Goal: Task Accomplishment & Management: Use online tool/utility

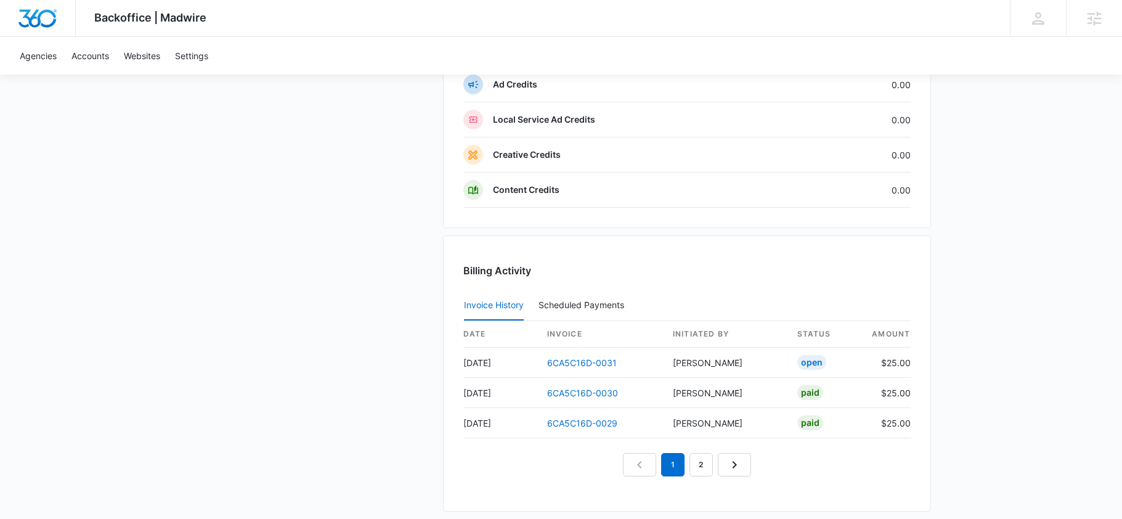
scroll to position [1091, 0]
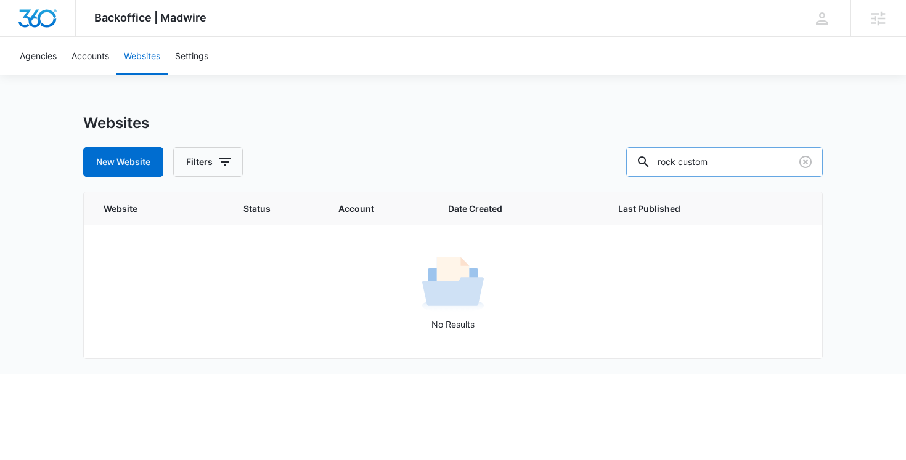
click at [689, 160] on input "rock custom" at bounding box center [724, 162] width 197 height 30
type input "illuminiche"
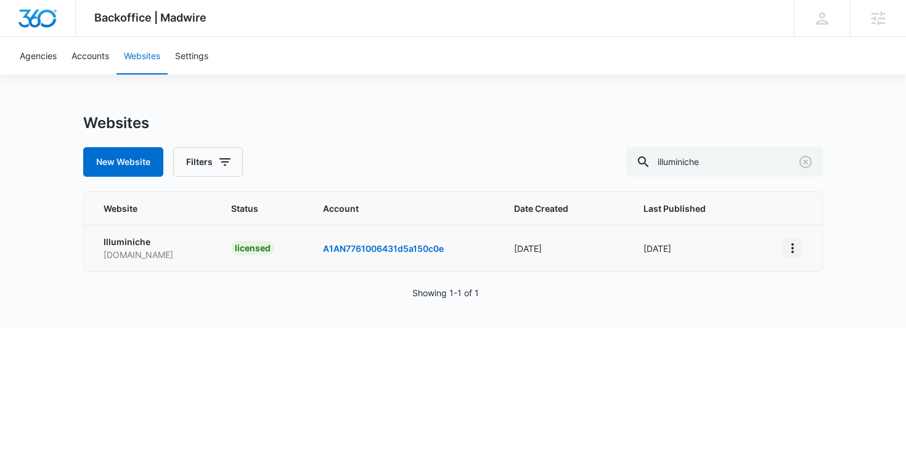
click at [794, 250] on icon "View More" at bounding box center [792, 248] width 15 height 15
click at [799, 296] on link "Edit Website" at bounding box center [823, 301] width 50 height 10
